Goal: Transaction & Acquisition: Subscribe to service/newsletter

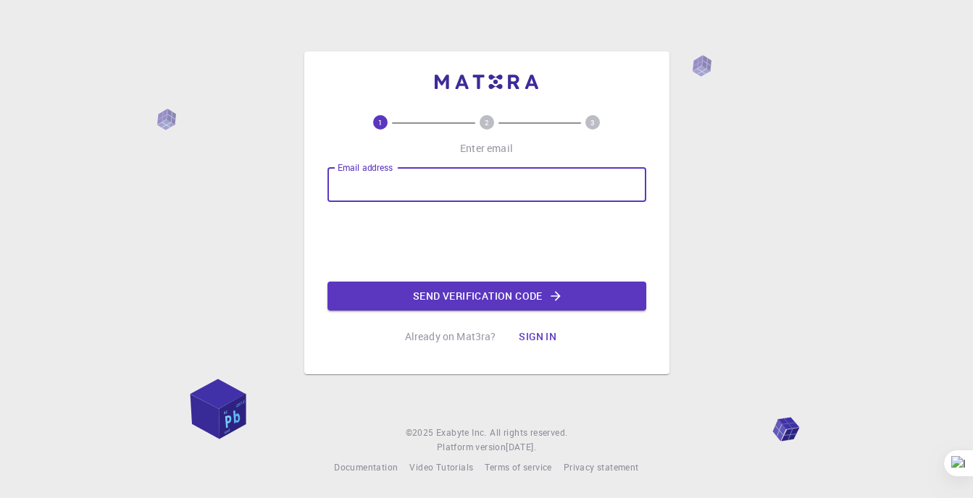
click at [449, 185] on input "Email address" at bounding box center [486, 184] width 319 height 35
type input "[EMAIL_ADDRESS][DOMAIN_NAME]"
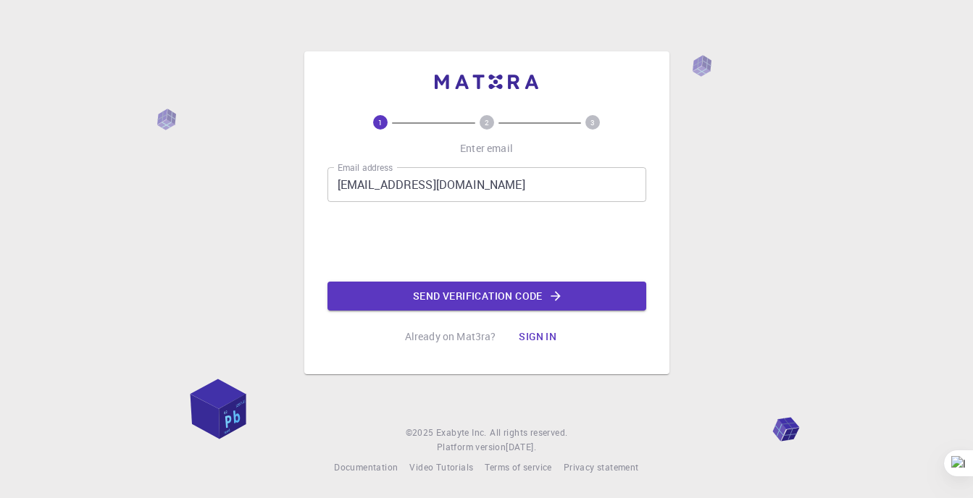
click at [490, 122] on circle at bounding box center [486, 122] width 14 height 14
click at [529, 298] on button "Send verification code" at bounding box center [486, 296] width 319 height 29
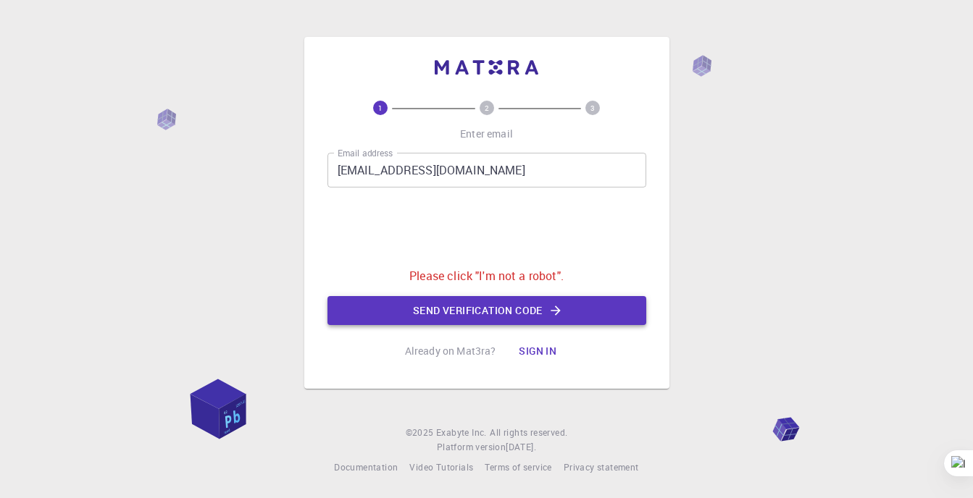
click at [440, 299] on button "Send verification code" at bounding box center [486, 310] width 319 height 29
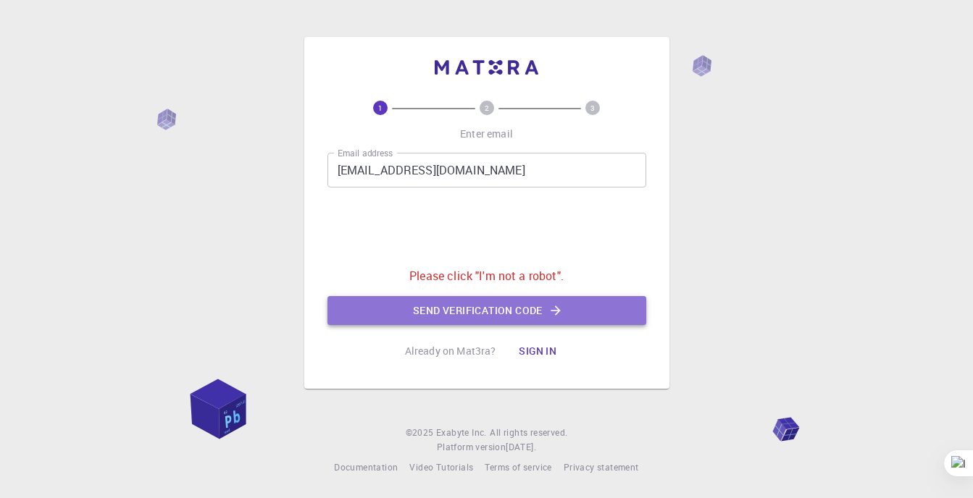
click at [440, 307] on button "Send verification code" at bounding box center [486, 310] width 319 height 29
click at [441, 314] on button "Send verification code" at bounding box center [486, 310] width 319 height 29
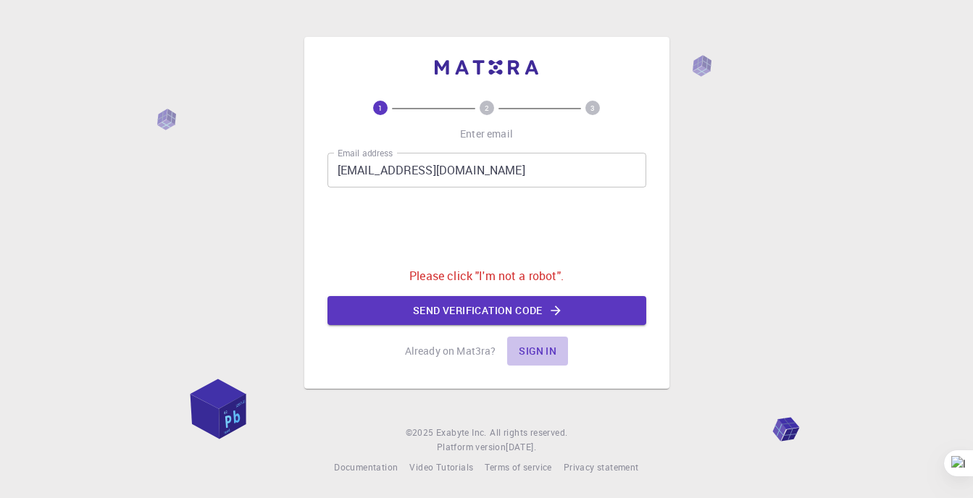
click at [520, 348] on button "Sign in" at bounding box center [537, 351] width 61 height 29
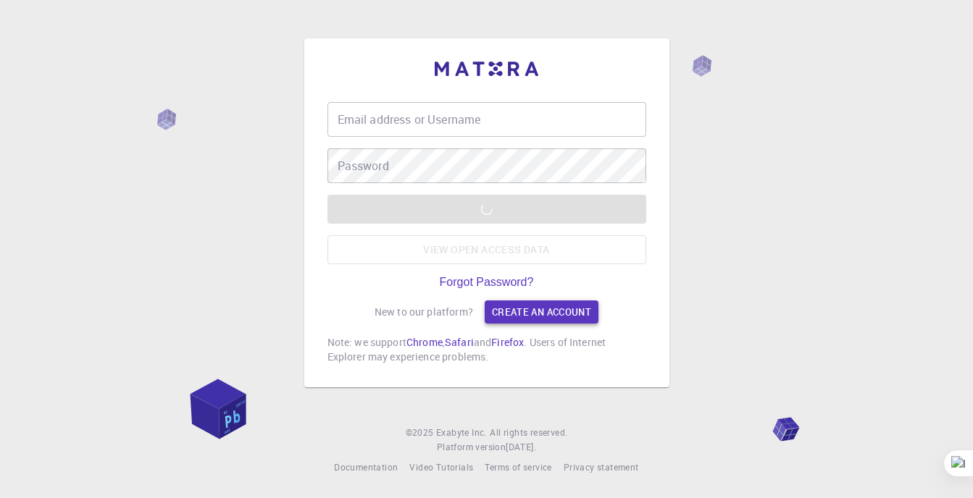
type input "[EMAIL_ADDRESS][DOMAIN_NAME]"
click at [464, 225] on div "LOGIN View open access data" at bounding box center [486, 230] width 319 height 70
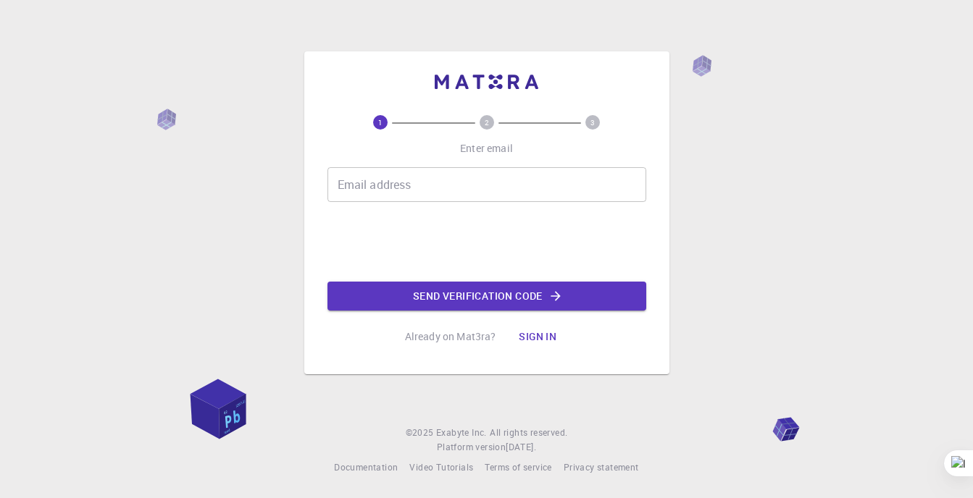
click at [372, 182] on div "Email address Email address" at bounding box center [486, 184] width 319 height 35
click at [373, 156] on div "1 2 3 Enter email Email address Email address Send verification code Already on…" at bounding box center [486, 233] width 319 height 236
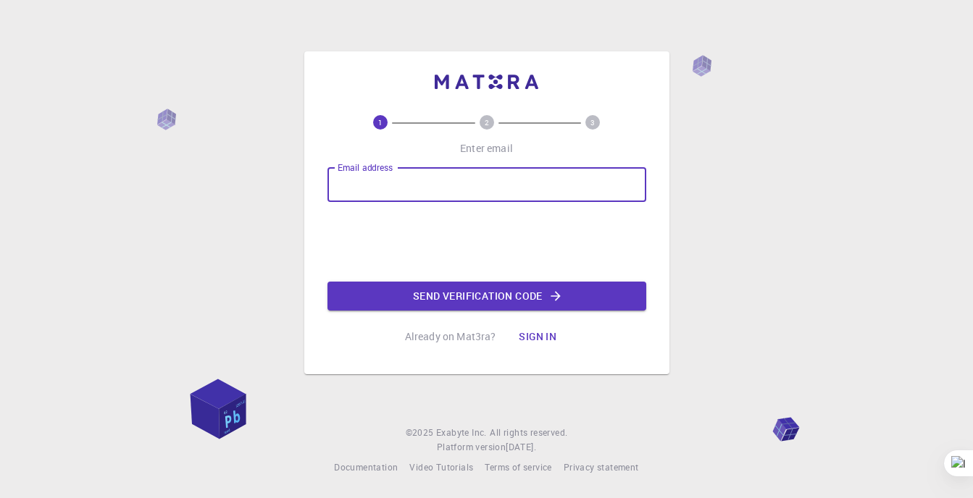
click at [370, 182] on div "Email address Email address" at bounding box center [486, 184] width 319 height 35
type input "[EMAIL_ADDRESS][DOMAIN_NAME]"
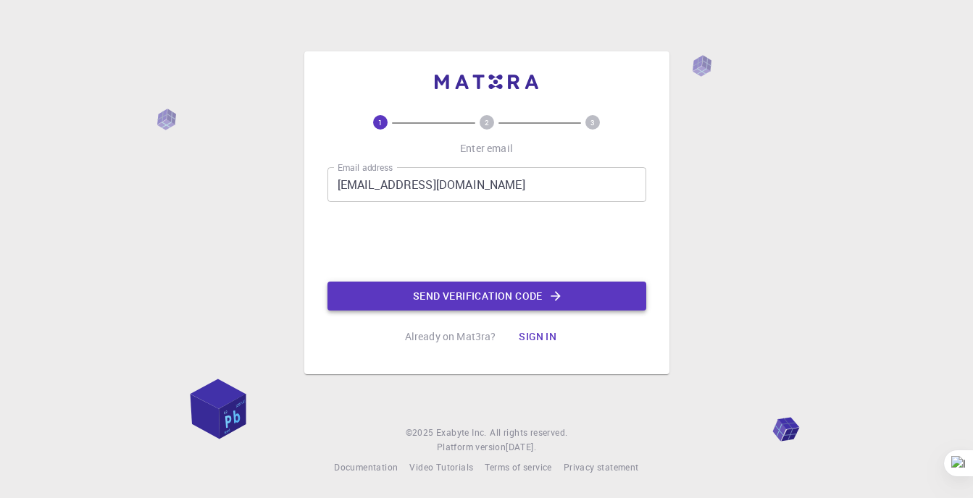
click at [441, 284] on button "Send verification code" at bounding box center [486, 296] width 319 height 29
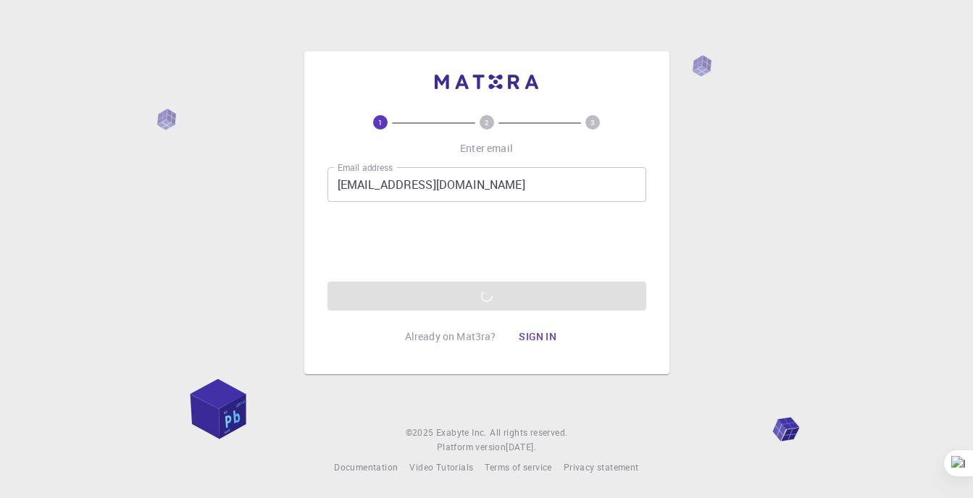
click at [351, 240] on div "Email address [EMAIL_ADDRESS][DOMAIN_NAME] Email address Send verification code" at bounding box center [486, 238] width 319 height 143
